Goal: Communication & Community: Answer question/provide support

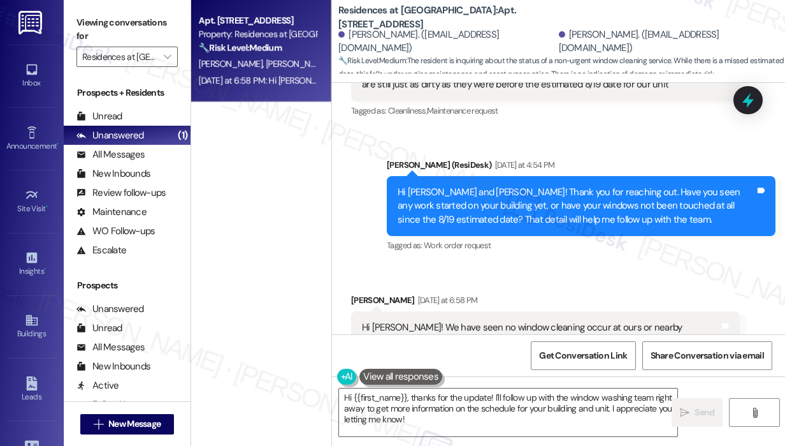
scroll to position [2703, 0]
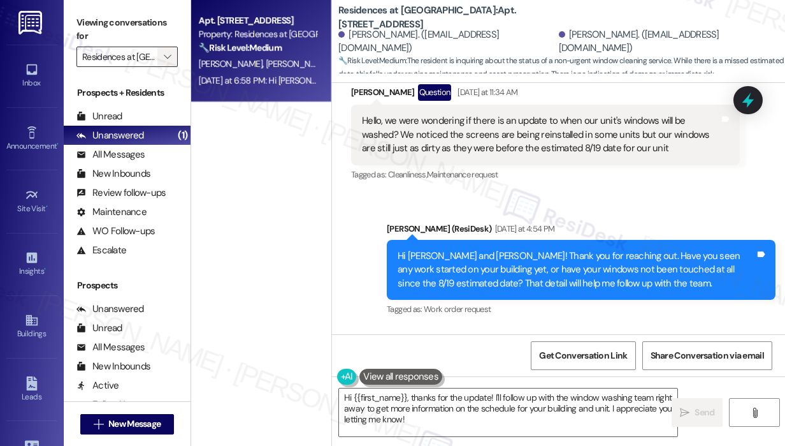
click at [171, 55] on span "" at bounding box center [167, 57] width 12 height 20
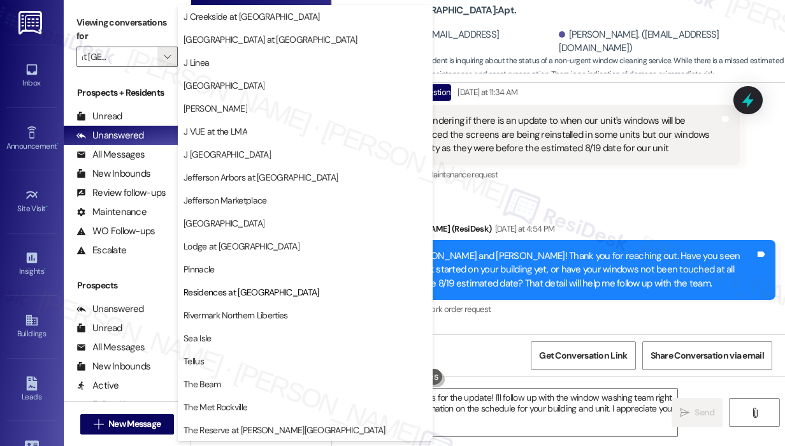
scroll to position [0, 0]
click at [577, 165] on div "Tagged as: Cleanliness , Click to highlight conversations about Cleanliness Mai…" at bounding box center [545, 174] width 389 height 18
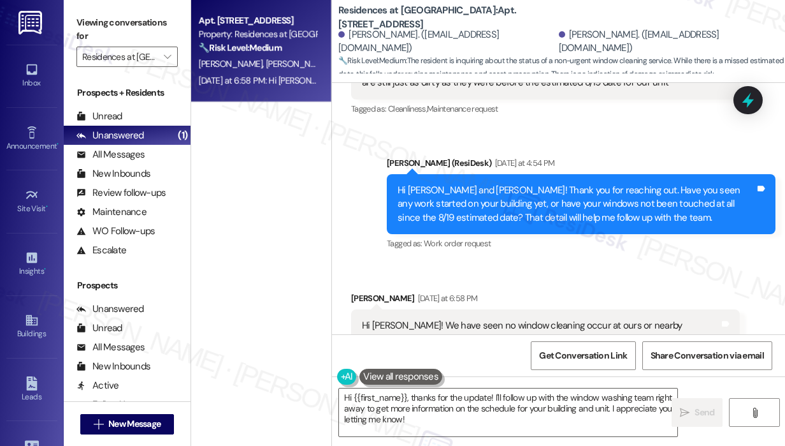
scroll to position [2831, 0]
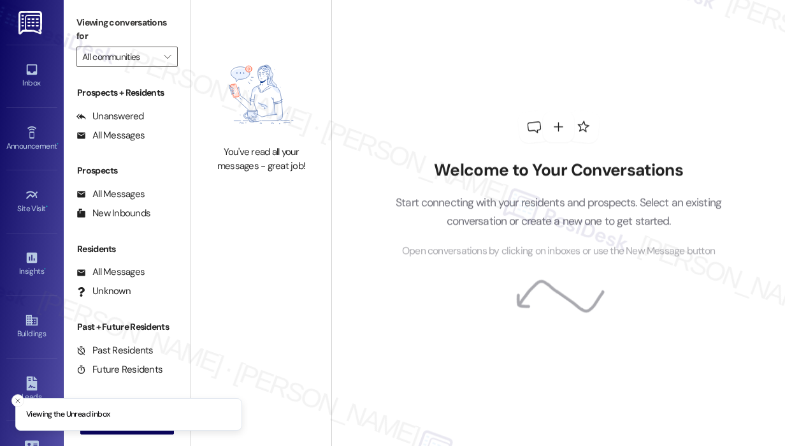
type input "Residences at [GEOGRAPHIC_DATA]"
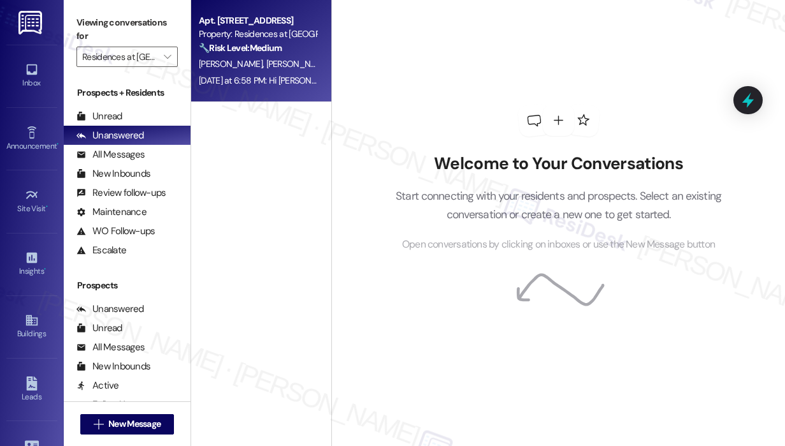
click at [209, 79] on div "[DATE] at 6:58 PM: Hi [PERSON_NAME]! We have seen no window cleaning occur at o…" at bounding box center [764, 80] width 1130 height 11
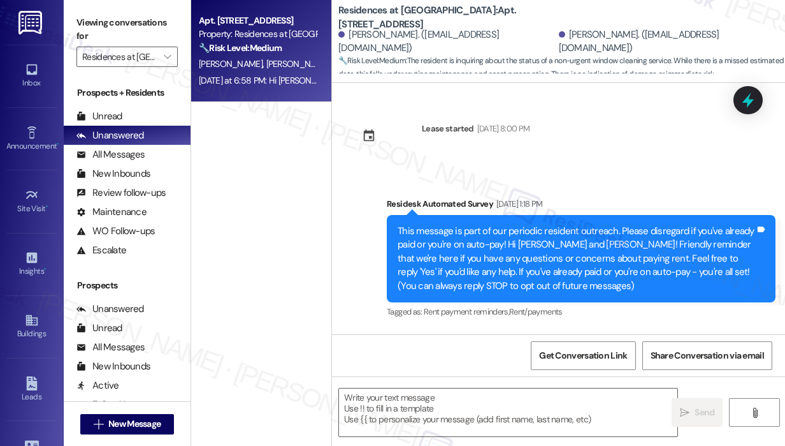
scroll to position [3002, 0]
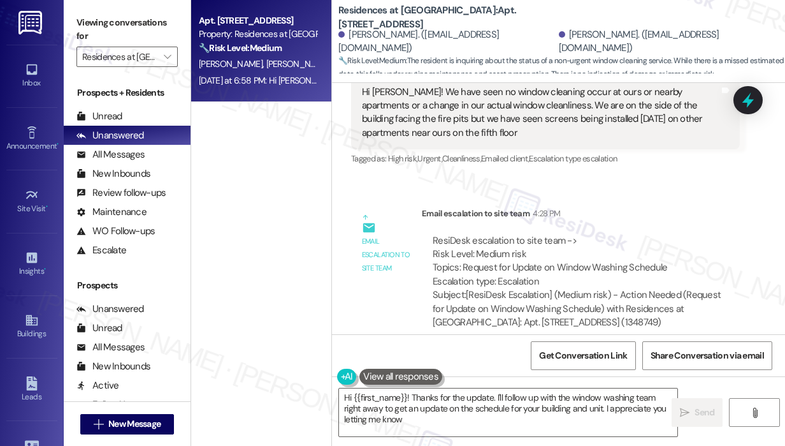
type textarea "Hi {{first_name}}! Thanks for the update. I'll follow up with the window washin…"
click at [468, 425] on textarea "Hi {{first_name}}! Thanks for the update. I'll follow up with the window washin…" at bounding box center [508, 412] width 338 height 48
click at [691, 417] on span " Send" at bounding box center [698, 411] width 40 height 13
click at [277, 274] on div "Apt. 456, 10125 Junction Drive Property: Residences at Annapolis Junction 🔧 Ris…" at bounding box center [261, 177] width 140 height 355
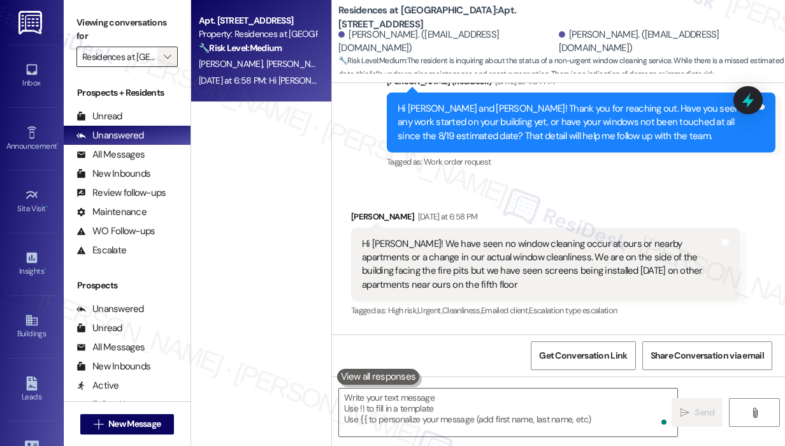
scroll to position [2831, 0]
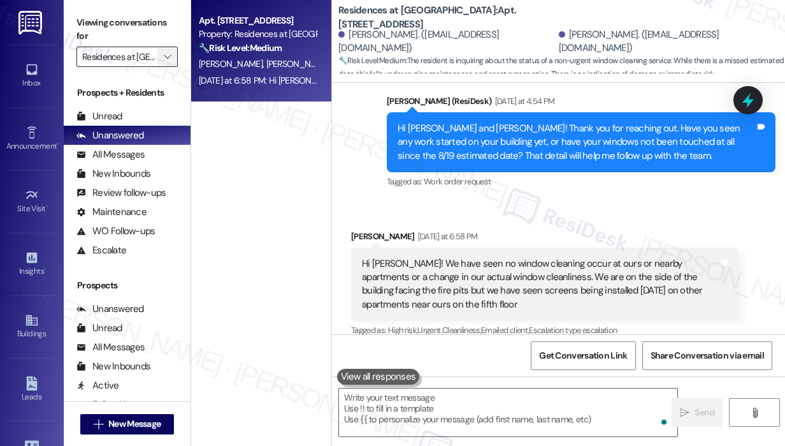
click at [169, 55] on icon "" at bounding box center [167, 57] width 7 height 10
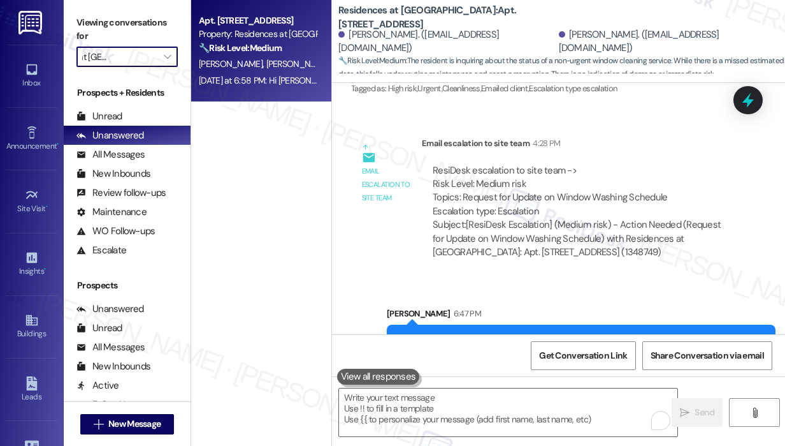
scroll to position [2863, 0]
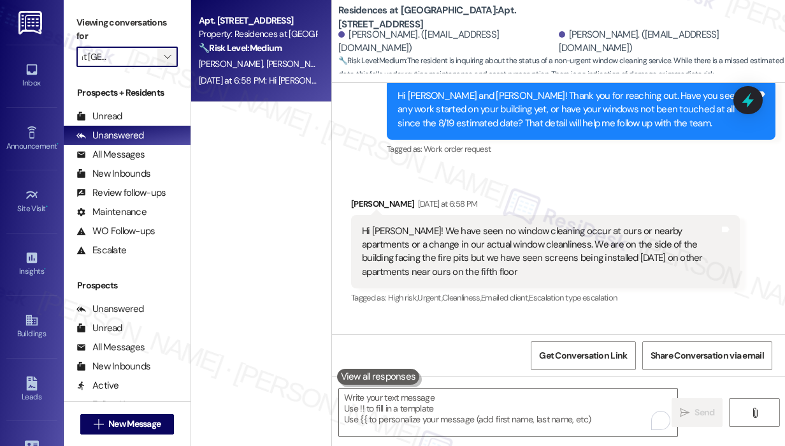
click at [169, 55] on icon "" at bounding box center [167, 57] width 7 height 10
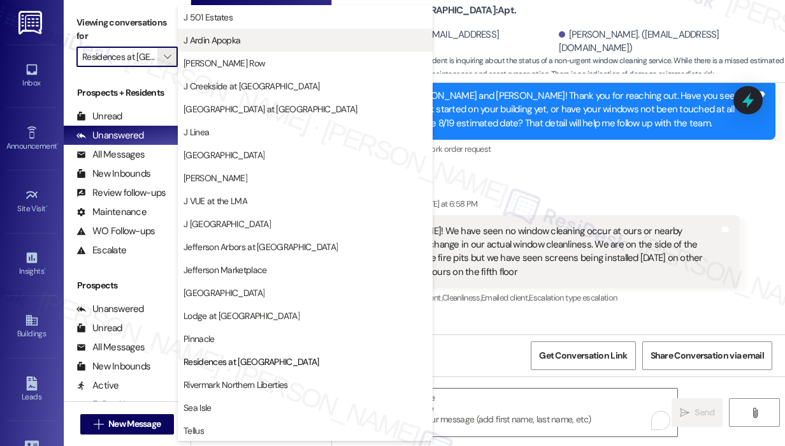
scroll to position [0, 0]
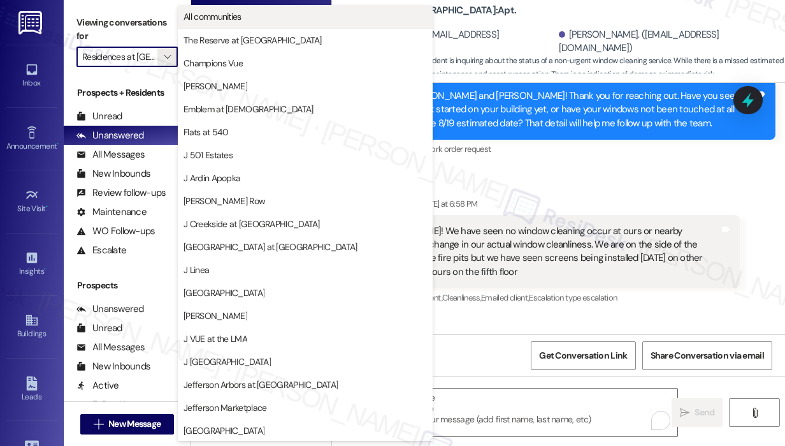
click at [222, 20] on span "All communities" at bounding box center [213, 16] width 58 height 13
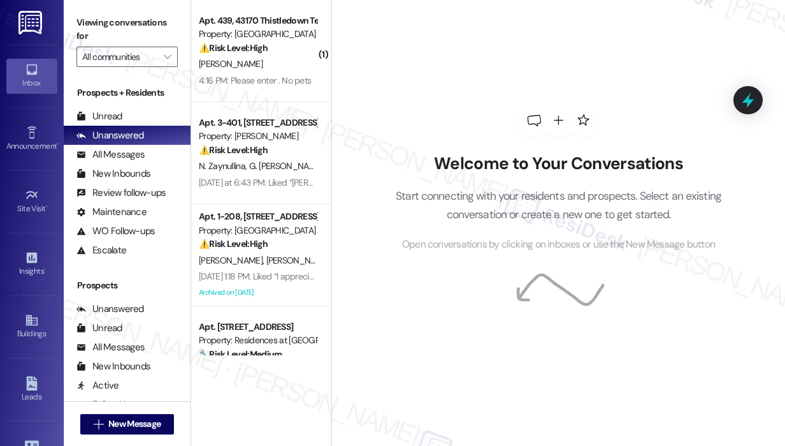
click at [488, 7] on div "Welcome to Your Conversations Start connecting with your residents and prospect…" at bounding box center [559, 178] width 382 height 356
